Goal: Transaction & Acquisition: Purchase product/service

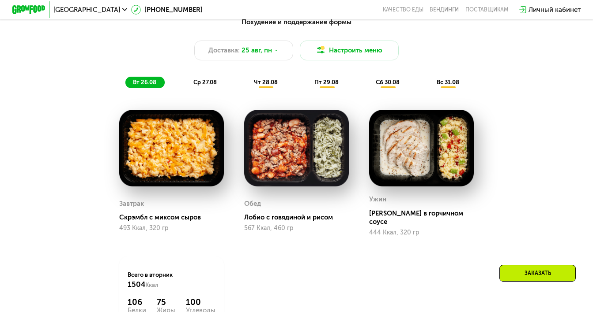
scroll to position [435, 0]
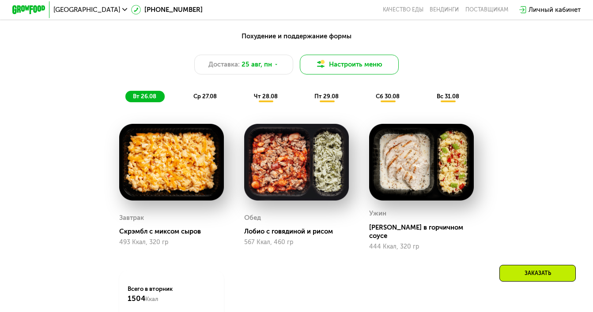
click at [347, 71] on button "Настроить меню" at bounding box center [349, 65] width 99 height 20
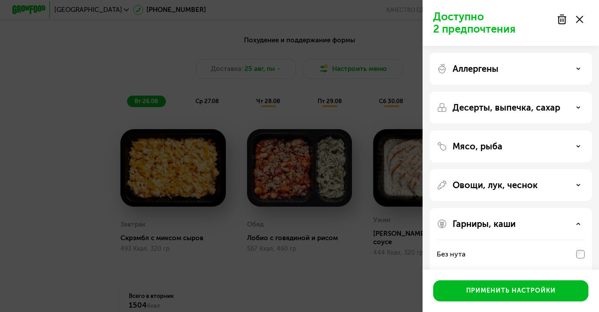
click at [583, 22] on icon at bounding box center [579, 19] width 7 height 7
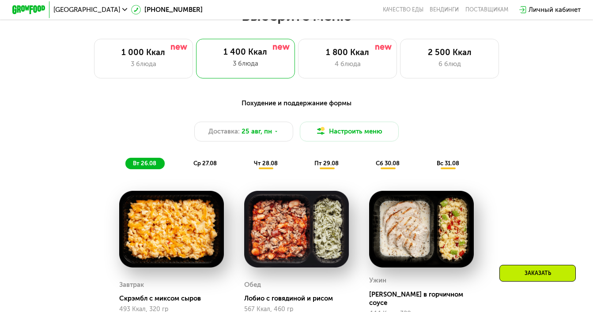
scroll to position [346, 0]
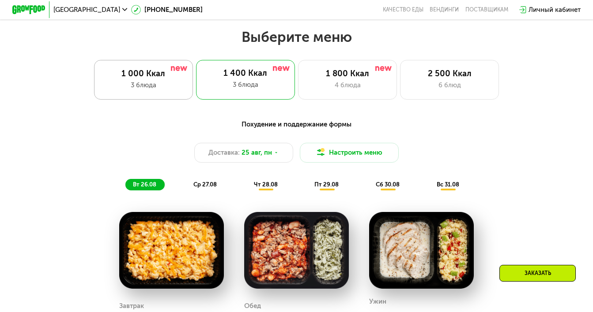
click at [146, 87] on div "3 блюда" at bounding box center [143, 85] width 82 height 10
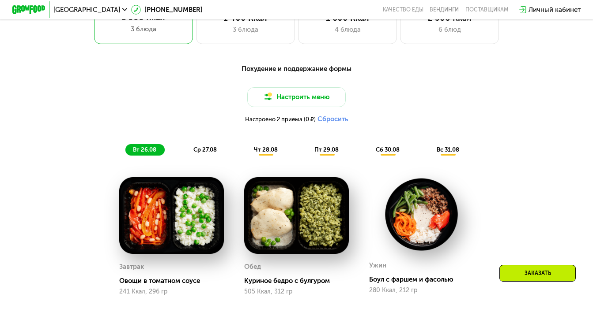
scroll to position [435, 0]
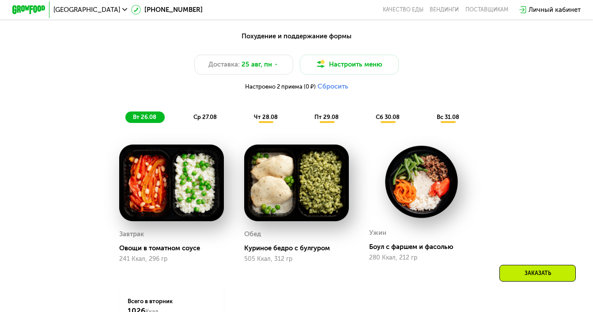
click at [209, 119] on span "ср 27.08" at bounding box center [204, 117] width 23 height 7
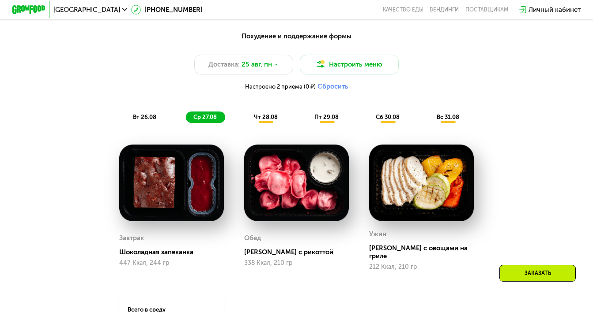
click at [147, 120] on span "вт 26.08" at bounding box center [144, 117] width 23 height 7
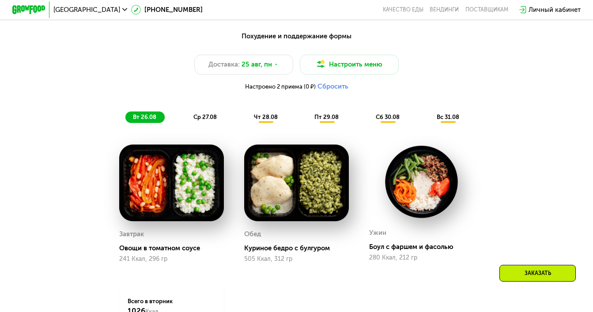
scroll to position [479, 0]
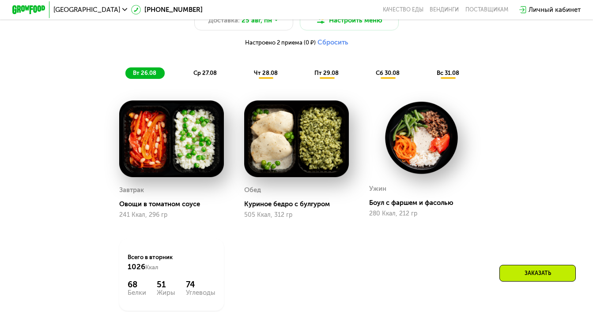
click at [204, 76] on span "ср 27.08" at bounding box center [204, 73] width 23 height 7
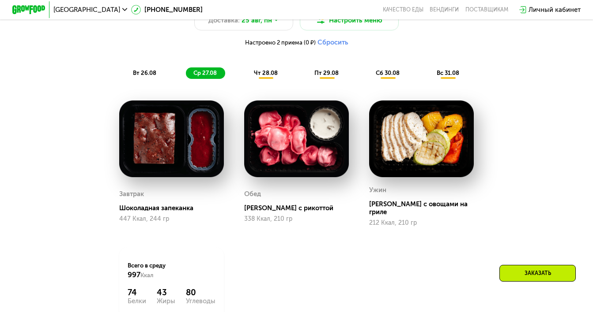
click at [262, 75] on span "чт 28.08" at bounding box center [266, 73] width 24 height 7
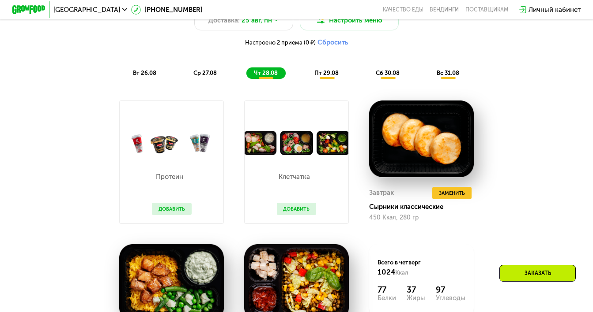
click at [246, 76] on div "ср 27.08" at bounding box center [265, 73] width 39 height 11
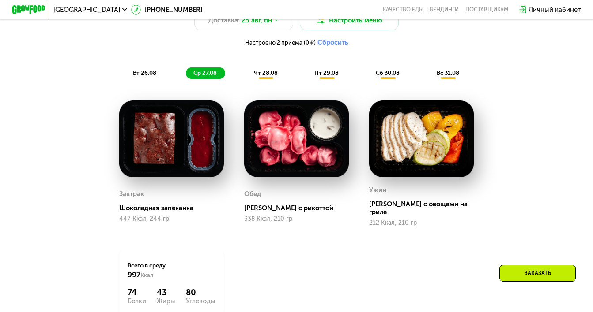
click at [265, 76] on span "чт 28.08" at bounding box center [266, 73] width 24 height 7
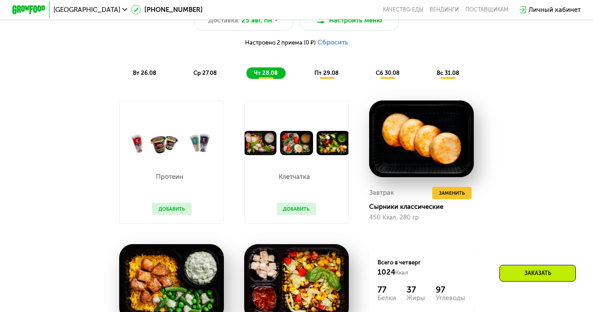
click at [325, 76] on span "пт 29.08" at bounding box center [326, 73] width 24 height 7
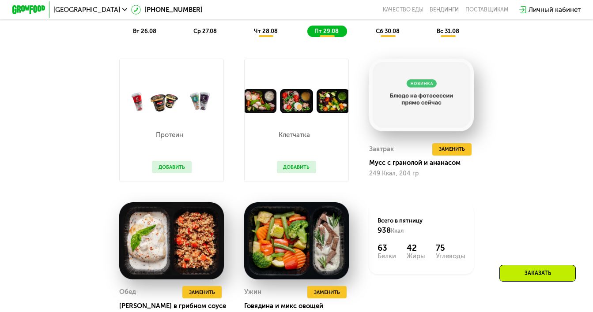
scroll to position [523, 0]
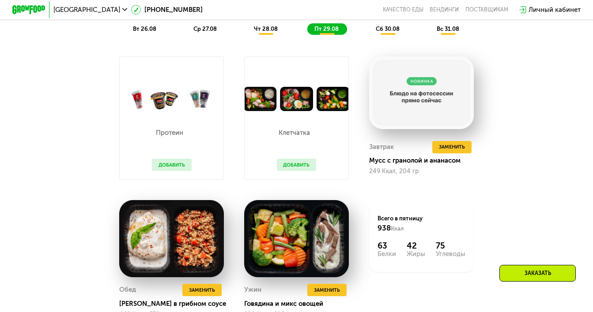
click at [384, 32] on span "сб 30.08" at bounding box center [387, 29] width 24 height 7
